Goal: Check status

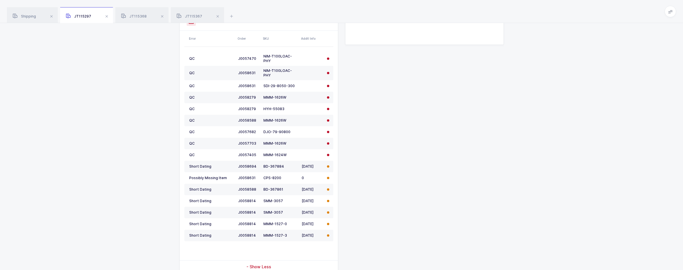
scroll to position [316, 0]
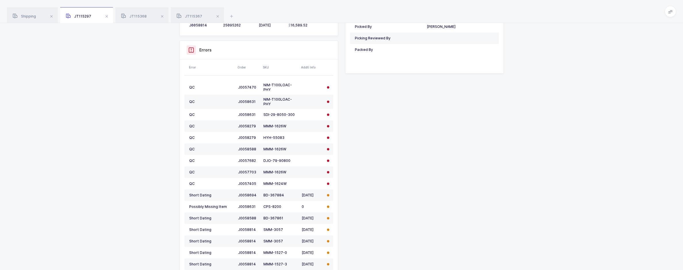
click at [574, 143] on div "Shipment Info Shipment Number JT115297 Status Picking Customer [PERSON_NAME] DC…" at bounding box center [341, 68] width 683 height 605
click at [486, 185] on div "Shipment Info Shipment Number JT115297 Status Picking Customer [PERSON_NAME] DC…" at bounding box center [341, 66] width 331 height 582
click at [292, 86] on div "NIM-T100LOAC-PHY" at bounding box center [280, 87] width 34 height 9
drag, startPoint x: 295, startPoint y: 114, endPoint x: 262, endPoint y: 115, distance: 32.2
click at [262, 115] on td "SDI-29-8050-300" at bounding box center [280, 114] width 38 height 11
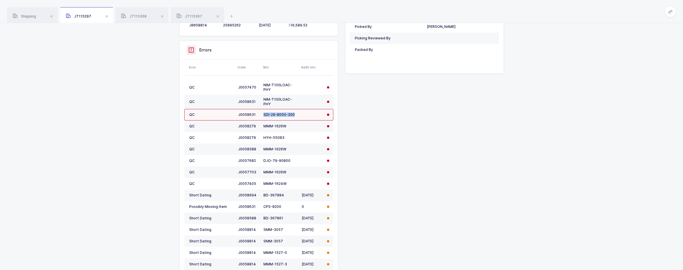
copy div "SDI-29-8050-300"
drag, startPoint x: 286, startPoint y: 126, endPoint x: 264, endPoint y: 126, distance: 21.8
click at [264, 126] on div "MMM-1626W" at bounding box center [280, 126] width 34 height 5
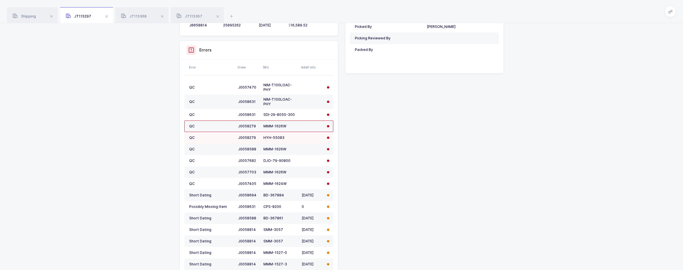
drag, startPoint x: 264, startPoint y: 126, endPoint x: 280, endPoint y: 141, distance: 22.2
click at [280, 141] on td "HYH-55083" at bounding box center [280, 137] width 38 height 11
drag, startPoint x: 283, startPoint y: 138, endPoint x: 264, endPoint y: 137, distance: 19.3
click at [264, 137] on div "HYH-55083" at bounding box center [280, 137] width 34 height 5
copy div "HYH-55083"
